Goal: Transaction & Acquisition: Book appointment/travel/reservation

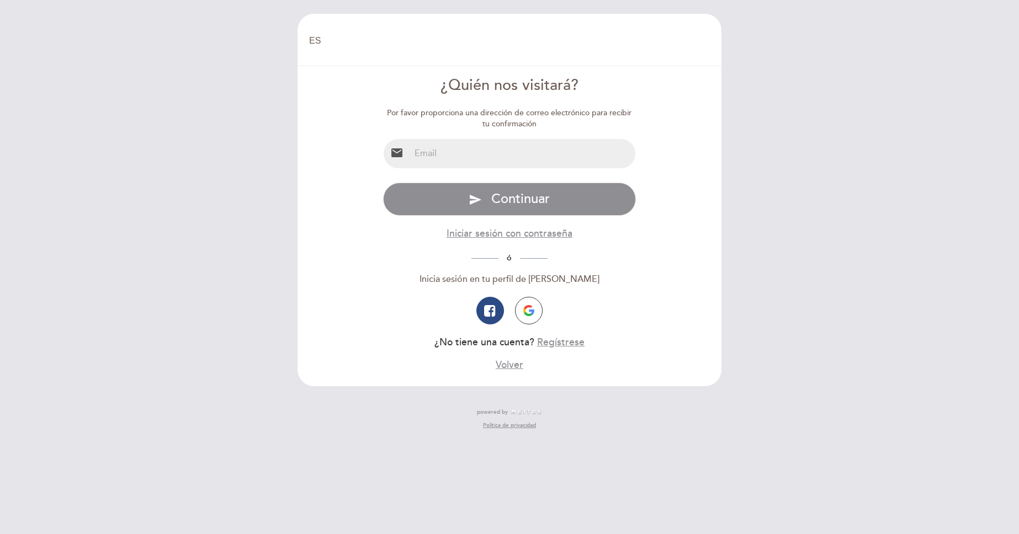
select select "es"
click at [442, 150] on input "email" at bounding box center [523, 153] width 226 height 29
type input "melmatheos@gmail.com"
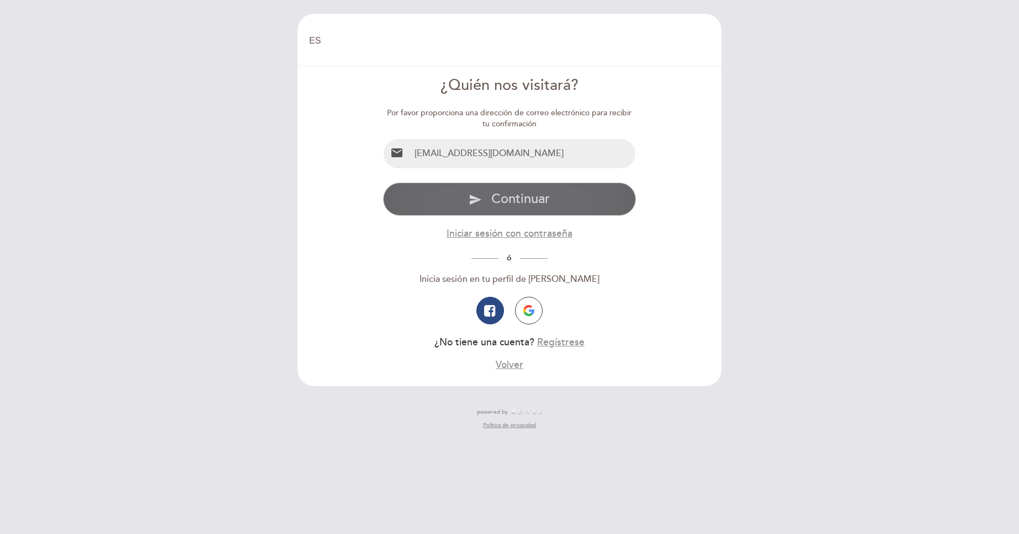
click at [520, 200] on span "Continuar" at bounding box center [520, 199] width 58 height 16
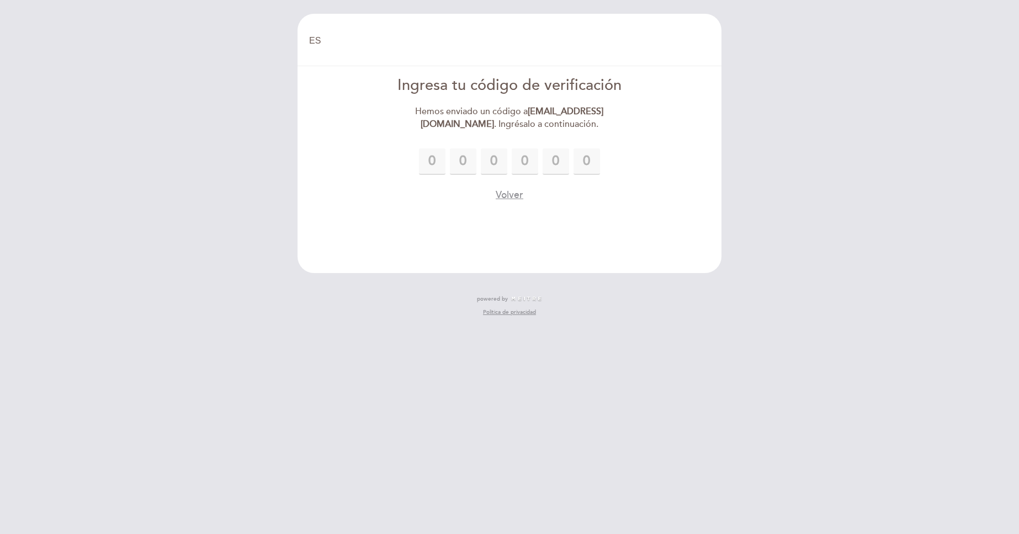
type input "2"
type input "9"
type input "7"
type input "2"
type input "8"
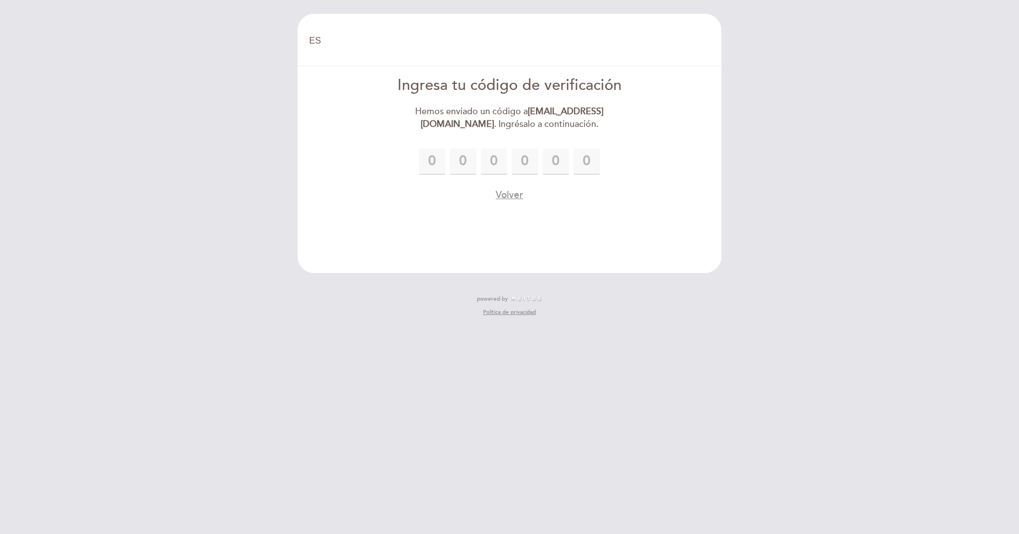
type input "0"
click at [643, 206] on header "EN ES PT Bienvenido Bienvenido, Cambiar usuario Hacer una reserva Ingresa tu có…" at bounding box center [509, 143] width 424 height 259
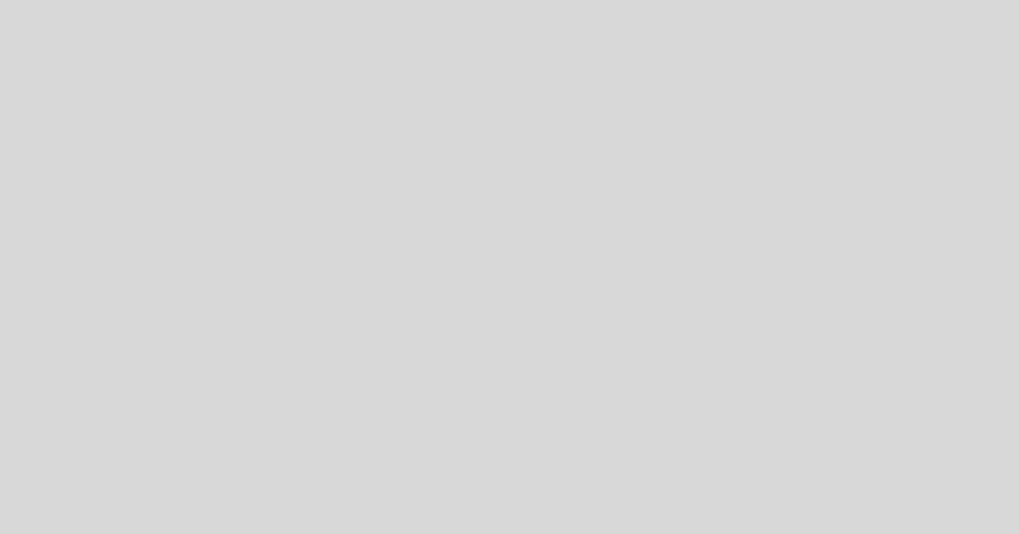
select select "es"
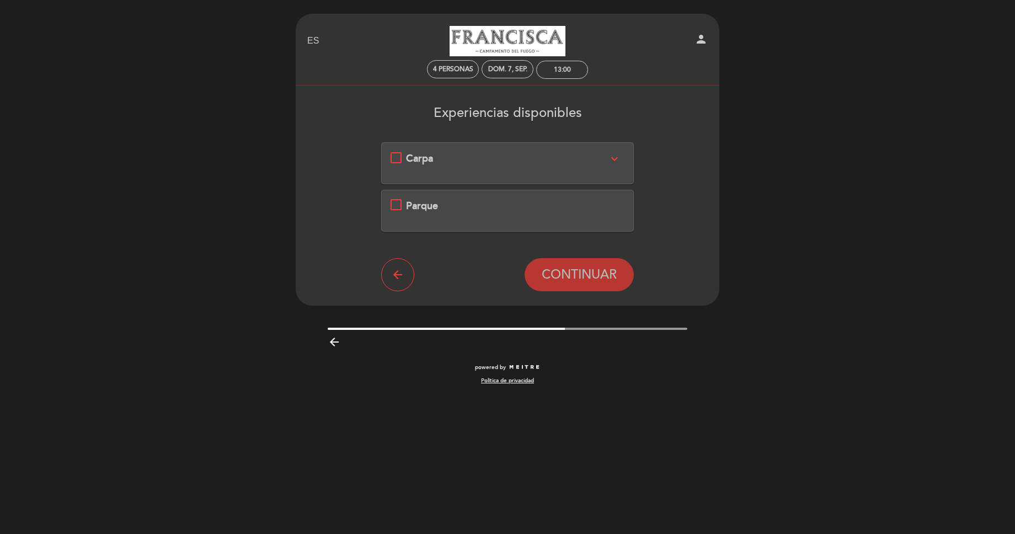
click at [573, 159] on div "Carpa expand_more" at bounding box center [507, 159] width 203 height 14
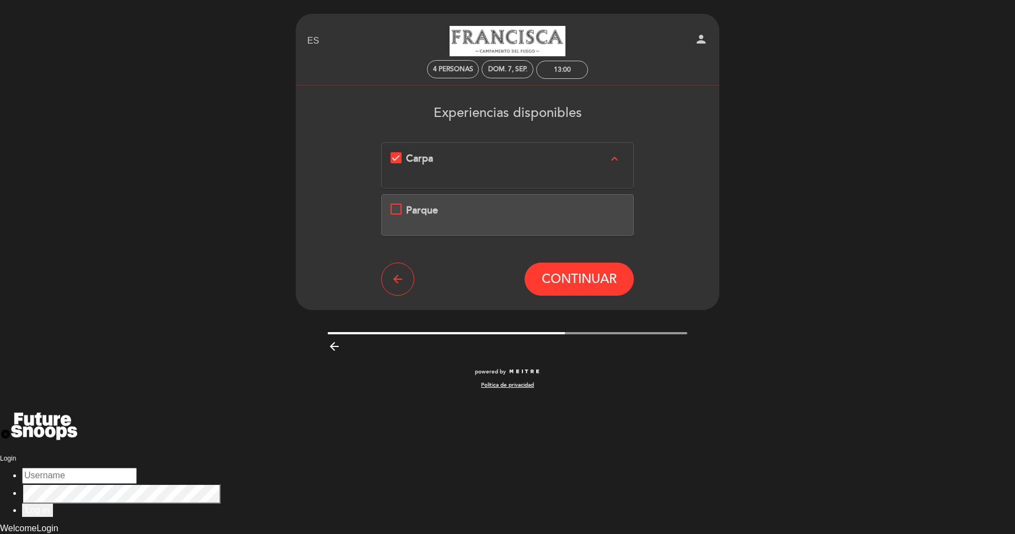
click at [404, 210] on div "Parque" at bounding box center [508, 211] width 235 height 14
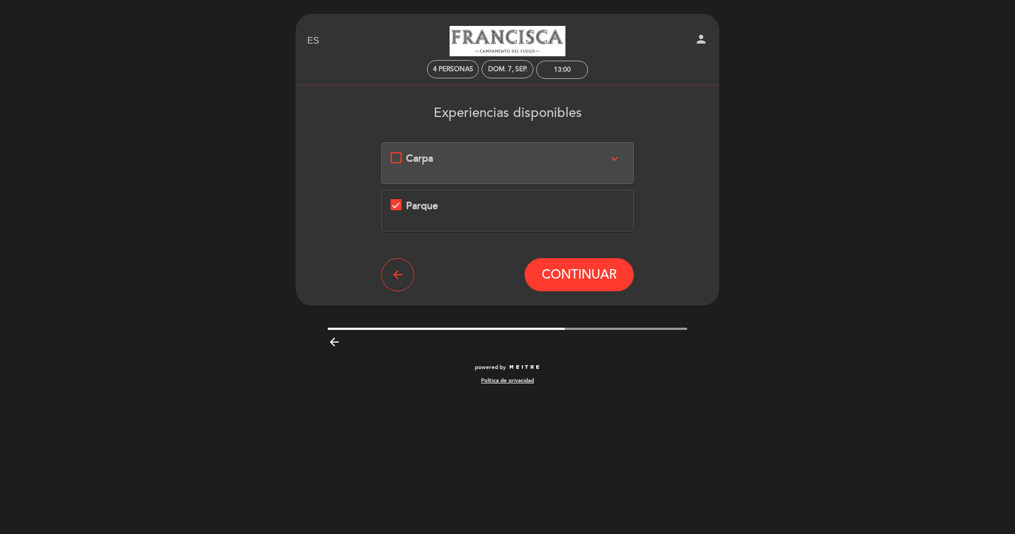
click at [617, 155] on icon "expand_more" at bounding box center [614, 158] width 13 height 13
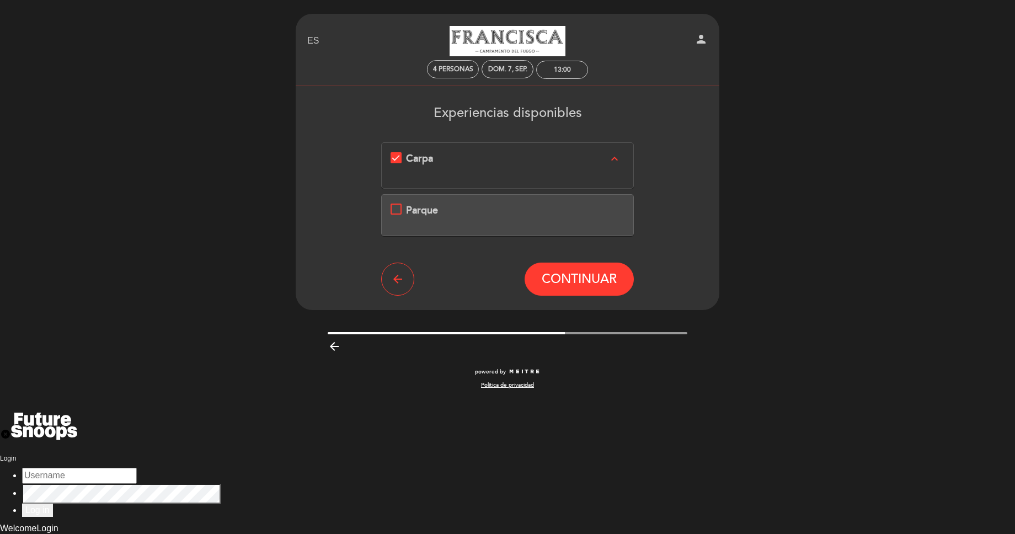
click at [579, 201] on div "Parque" at bounding box center [507, 215] width 253 height 42
click at [424, 212] on span "Parque" at bounding box center [422, 210] width 32 height 12
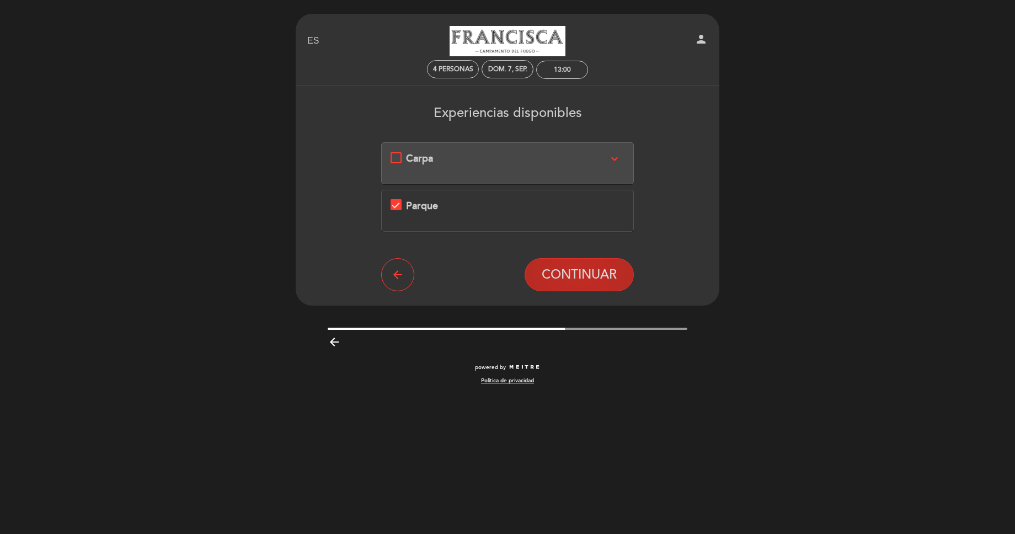
click at [593, 276] on span "CONTINUAR" at bounding box center [579, 274] width 75 height 15
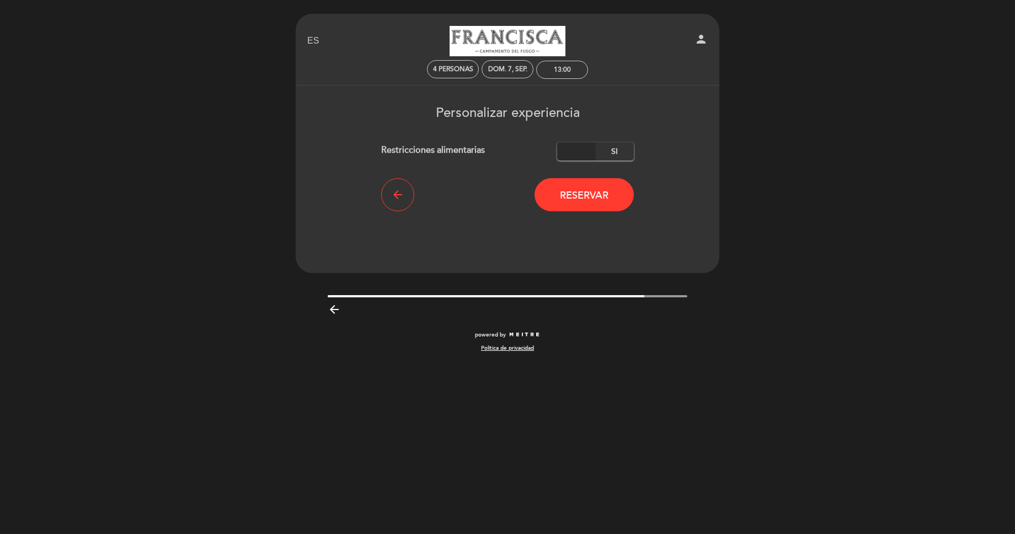
click at [579, 153] on label "No" at bounding box center [576, 151] width 39 height 18
click at [595, 196] on span "Reservar" at bounding box center [584, 195] width 49 height 12
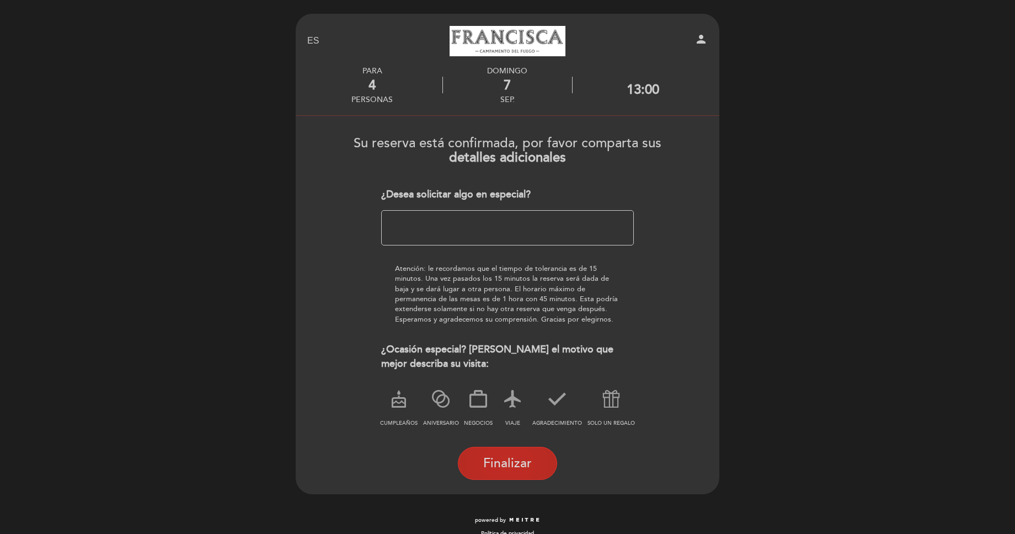
click at [509, 464] on span "Finalizar" at bounding box center [507, 463] width 49 height 15
